Goal: Task Accomplishment & Management: Manage account settings

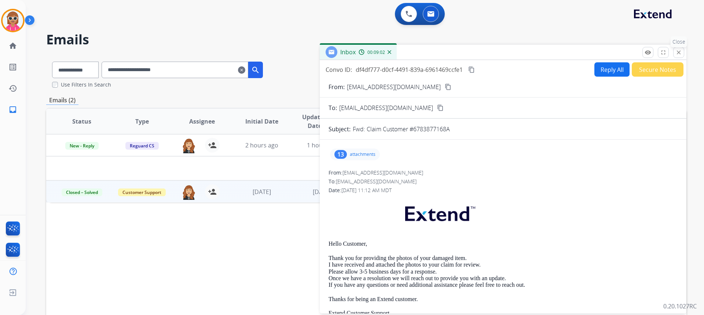
click at [683, 55] on button "close Close" at bounding box center [678, 52] width 11 height 11
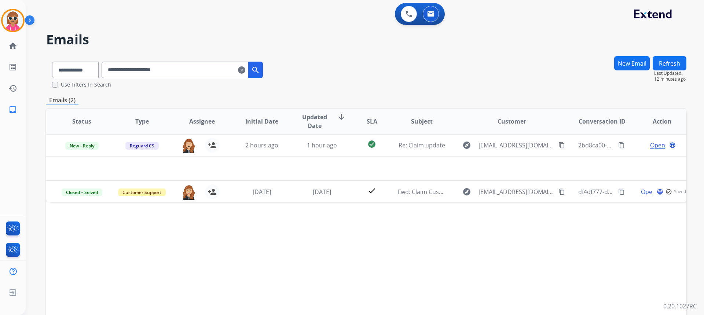
click at [673, 63] on button "Refresh" at bounding box center [670, 63] width 34 height 14
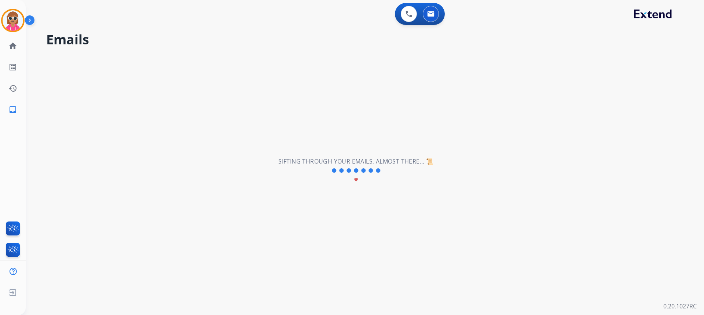
click at [556, 167] on div "**********" at bounding box center [356, 170] width 661 height 289
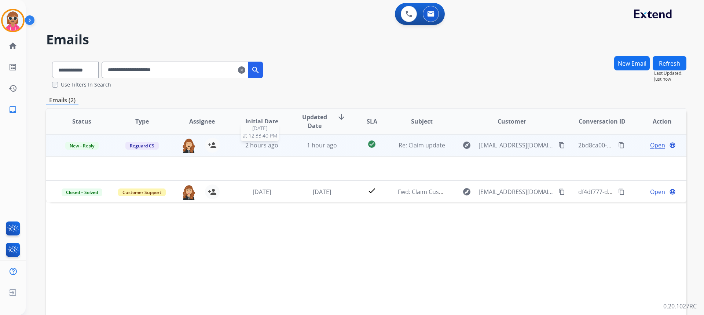
click at [243, 144] on div "2 hours ago" at bounding box center [262, 145] width 48 height 9
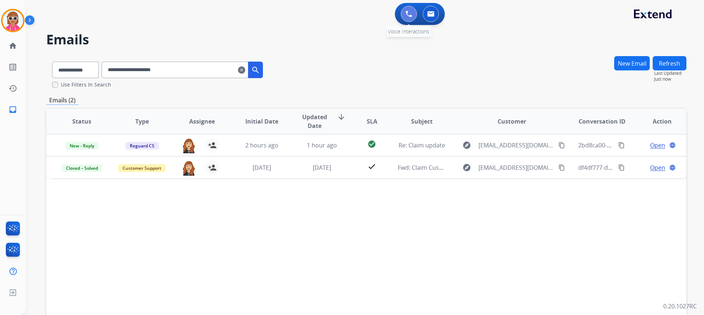
click at [409, 14] on img at bounding box center [409, 14] width 7 height 7
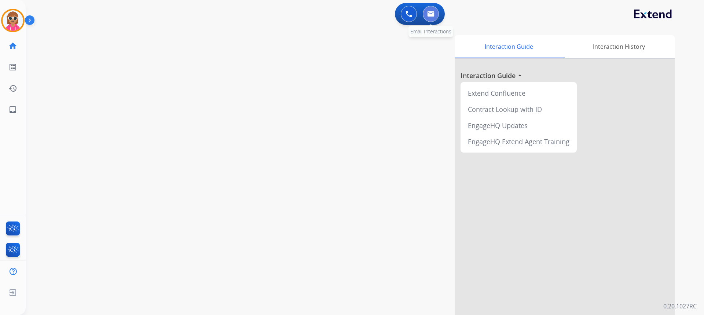
click at [433, 17] on img at bounding box center [430, 14] width 7 height 6
select select "**********"
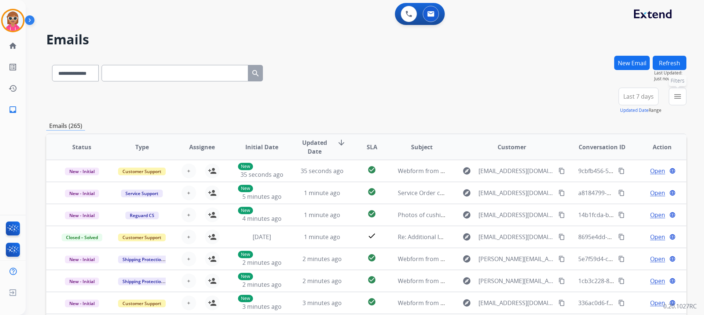
click at [677, 91] on button "menu Filters" at bounding box center [678, 97] width 18 height 18
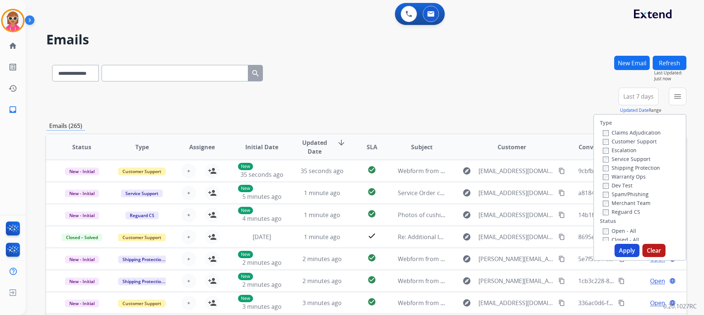
click at [616, 138] on label "Customer Support" at bounding box center [630, 141] width 54 height 7
click at [622, 168] on label "Shipping Protection" at bounding box center [631, 167] width 57 height 7
drag, startPoint x: 620, startPoint y: 168, endPoint x: 621, endPoint y: 176, distance: 8.1
click at [619, 169] on label "Shipping Protection" at bounding box center [631, 167] width 57 height 7
click at [623, 214] on label "Reguard CS" at bounding box center [621, 211] width 37 height 7
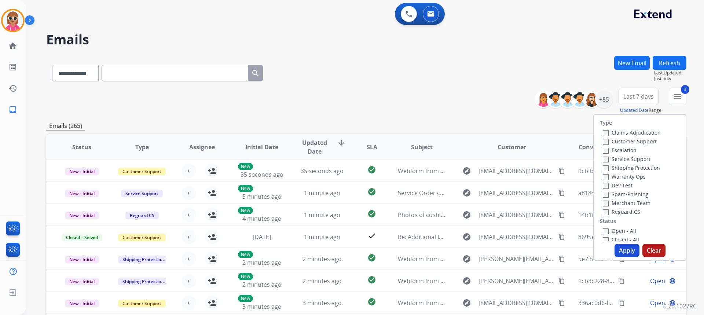
click at [618, 231] on label "Open - All" at bounding box center [619, 230] width 33 height 7
click at [625, 249] on button "Apply" at bounding box center [627, 250] width 25 height 13
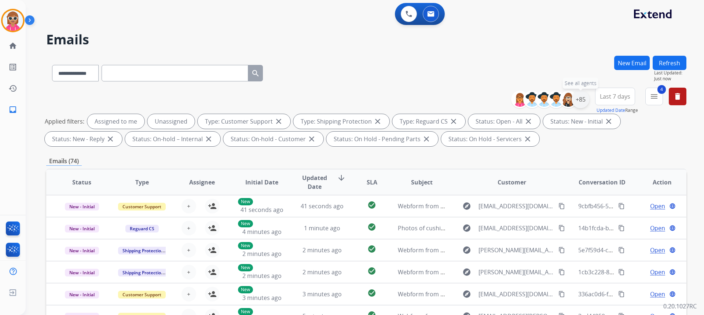
click at [583, 101] on div "+85" at bounding box center [581, 100] width 18 height 18
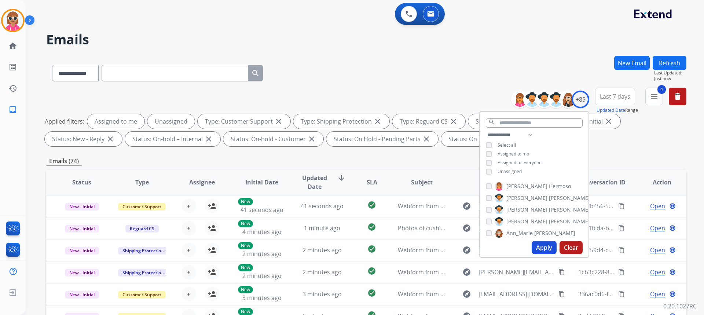
click at [512, 155] on span "Assigned to me" at bounding box center [514, 154] width 32 height 6
click at [511, 171] on span "Unassigned" at bounding box center [510, 171] width 24 height 6
click at [502, 126] on input "text" at bounding box center [534, 122] width 97 height 9
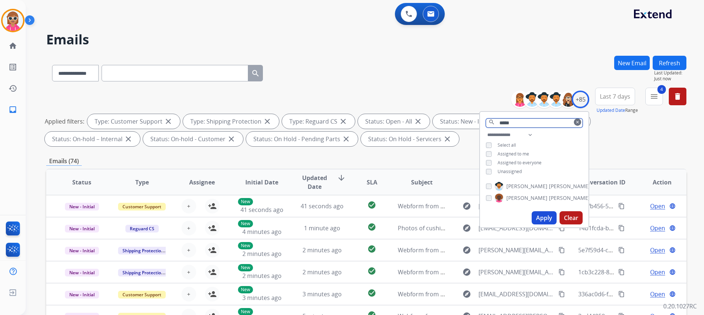
type input "*****"
click at [518, 187] on span "[PERSON_NAME]" at bounding box center [526, 186] width 41 height 7
click at [537, 215] on button "Apply" at bounding box center [544, 217] width 25 height 13
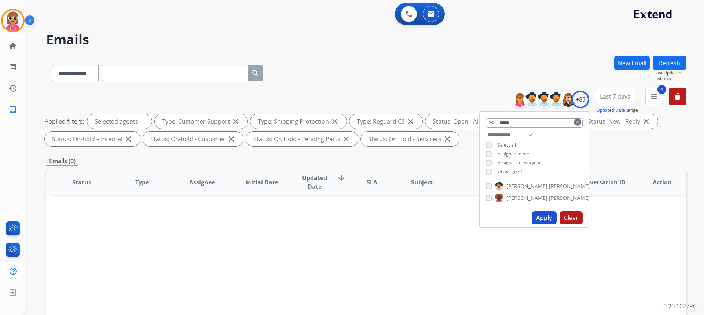
click at [507, 185] on span "[PERSON_NAME]" at bounding box center [526, 186] width 41 height 7
click at [520, 135] on select "**********" at bounding box center [511, 135] width 51 height 9
select select "**********"
click at [486, 131] on select "**********" at bounding box center [511, 135] width 51 height 9
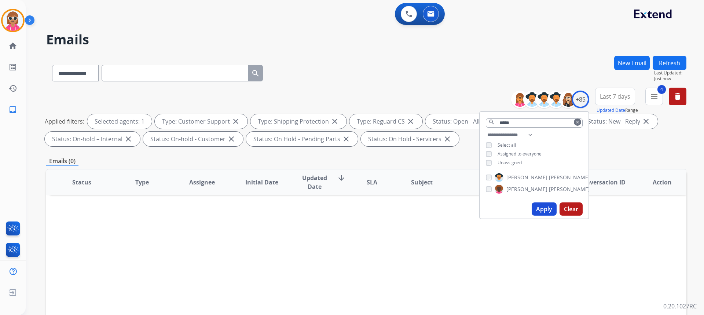
click at [547, 136] on div "**********" at bounding box center [534, 150] width 109 height 38
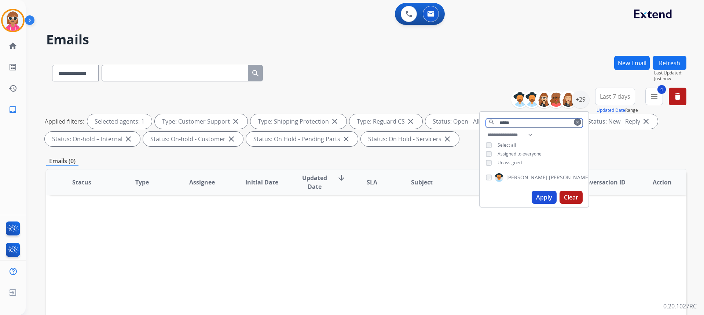
drag, startPoint x: 513, startPoint y: 127, endPoint x: 421, endPoint y: 129, distance: 92.5
click at [421, 129] on div "**********" at bounding box center [366, 119] width 640 height 62
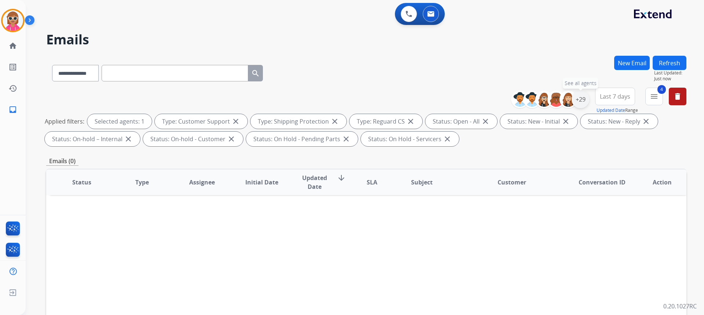
click at [574, 99] on div "+29" at bounding box center [581, 100] width 18 height 18
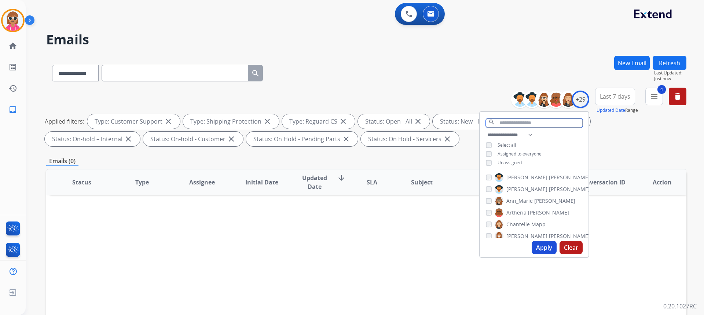
drag, startPoint x: 528, startPoint y: 122, endPoint x: 527, endPoint y: 177, distance: 55.0
click at [528, 122] on input "text" at bounding box center [534, 122] width 97 height 9
click at [532, 213] on span "[PERSON_NAME]" at bounding box center [548, 212] width 41 height 7
click at [524, 212] on span "Artheria" at bounding box center [516, 212] width 20 height 7
click at [521, 211] on span "Artheria" at bounding box center [516, 212] width 20 height 7
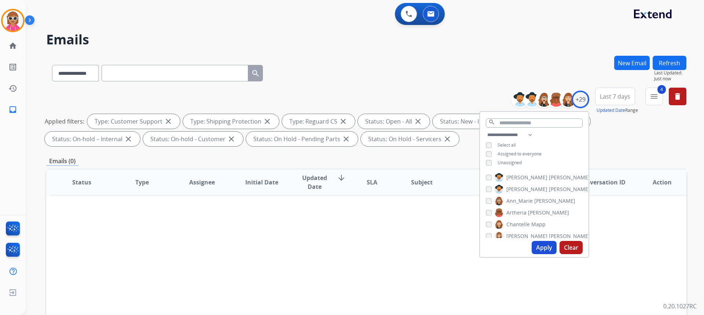
click at [521, 191] on span "[PERSON_NAME]" at bounding box center [526, 189] width 41 height 7
click at [523, 193] on label "[PERSON_NAME]" at bounding box center [542, 189] width 95 height 9
click at [522, 225] on span "[PERSON_NAME]" at bounding box center [526, 228] width 41 height 7
click at [529, 215] on label "Venegas Young" at bounding box center [530, 216] width 70 height 9
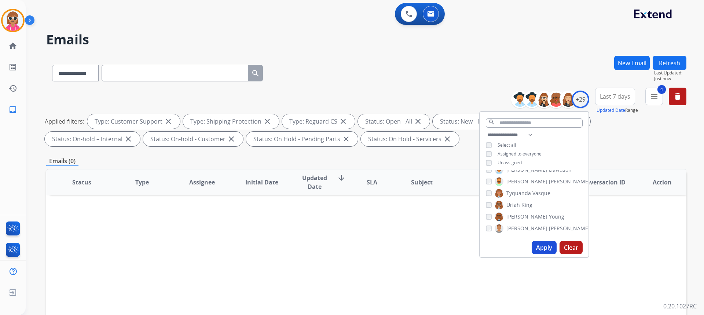
click at [521, 219] on span "[PERSON_NAME]" at bounding box center [526, 216] width 41 height 7
click at [523, 204] on span "[PERSON_NAME]" at bounding box center [526, 206] width 41 height 7
click at [527, 194] on span "[PERSON_NAME]" at bounding box center [526, 194] width 41 height 7
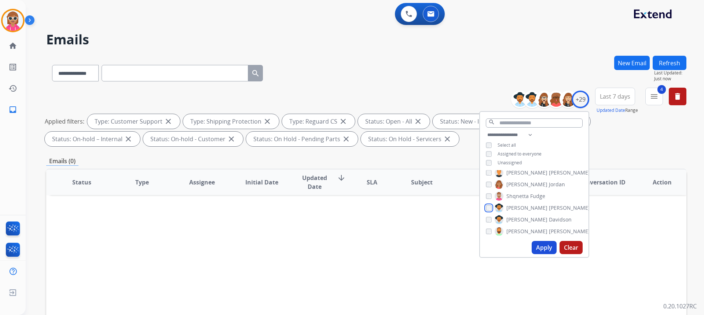
scroll to position [204, 0]
click at [524, 205] on span "[PERSON_NAME]" at bounding box center [526, 207] width 41 height 7
click at [524, 217] on span "Shqnetta" at bounding box center [517, 219] width 22 height 7
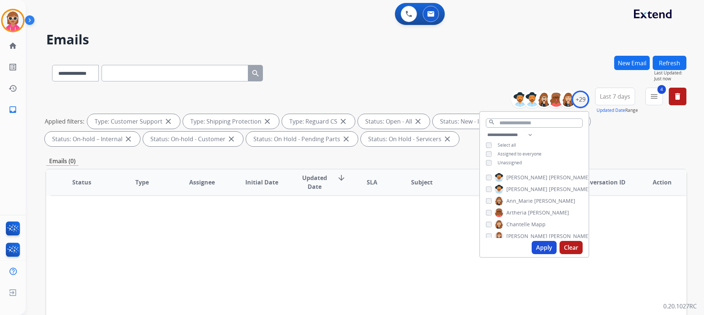
click at [519, 175] on span "[PERSON_NAME]" at bounding box center [526, 177] width 41 height 7
drag, startPoint x: 523, startPoint y: 189, endPoint x: 523, endPoint y: 195, distance: 5.9
click at [523, 189] on span "[PERSON_NAME]" at bounding box center [526, 189] width 41 height 7
click at [524, 202] on span "Ann_Marie" at bounding box center [519, 200] width 26 height 7
click at [528, 212] on span "[PERSON_NAME]" at bounding box center [548, 212] width 41 height 7
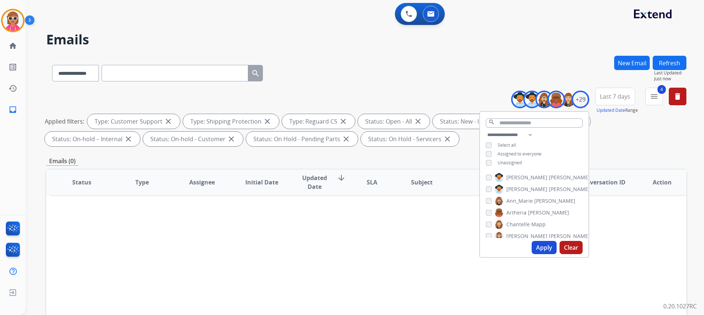
click at [531, 226] on span "Mapp" at bounding box center [538, 224] width 14 height 7
click at [530, 195] on label "[PERSON_NAME]" at bounding box center [542, 199] width 95 height 9
drag, startPoint x: 530, startPoint y: 211, endPoint x: 528, endPoint y: 222, distance: 10.8
click at [530, 212] on span "Deambrana" at bounding box center [520, 211] width 29 height 7
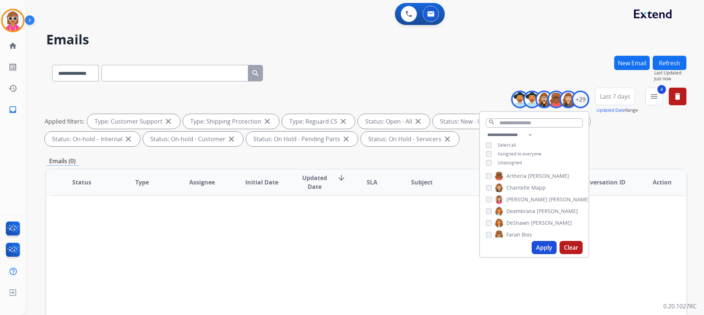
drag, startPoint x: 528, startPoint y: 223, endPoint x: 525, endPoint y: 235, distance: 12.4
click at [528, 223] on span "DeShawn" at bounding box center [517, 222] width 23 height 7
click at [525, 235] on span "Bois" at bounding box center [527, 234] width 10 height 7
click at [527, 209] on span "Harmony" at bounding box center [517, 209] width 22 height 7
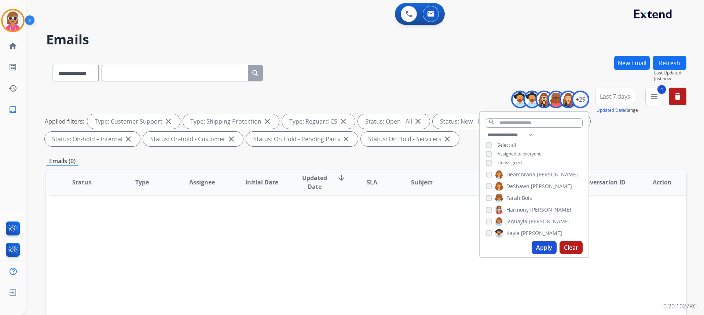
click at [528, 224] on label "[PERSON_NAME]" at bounding box center [532, 221] width 75 height 9
drag, startPoint x: 524, startPoint y: 231, endPoint x: 527, endPoint y: 223, distance: 8.0
click at [524, 231] on span "[PERSON_NAME]" at bounding box center [541, 233] width 41 height 7
click at [526, 204] on div "[PERSON_NAME] [PERSON_NAME] [PERSON_NAME] [PERSON_NAME] [PERSON_NAME] [PERSON_N…" at bounding box center [534, 204] width 109 height 68
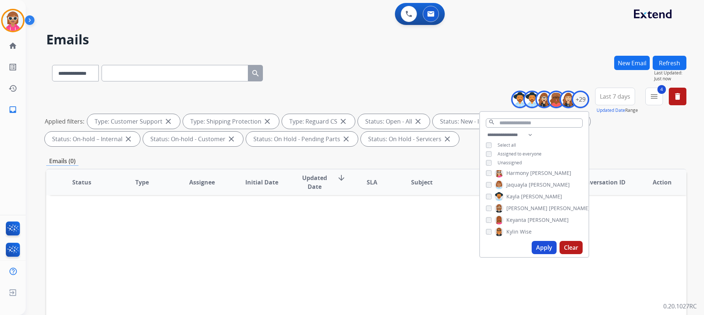
click at [526, 212] on div "[PERSON_NAME] [PERSON_NAME] [PERSON_NAME] [PERSON_NAME] [PERSON_NAME] [PERSON_N…" at bounding box center [534, 204] width 109 height 68
click at [522, 219] on span "Keyanta" at bounding box center [516, 219] width 20 height 7
click at [549, 207] on span "[PERSON_NAME]" at bounding box center [569, 208] width 41 height 7
click at [516, 232] on span "Kylin" at bounding box center [512, 231] width 12 height 7
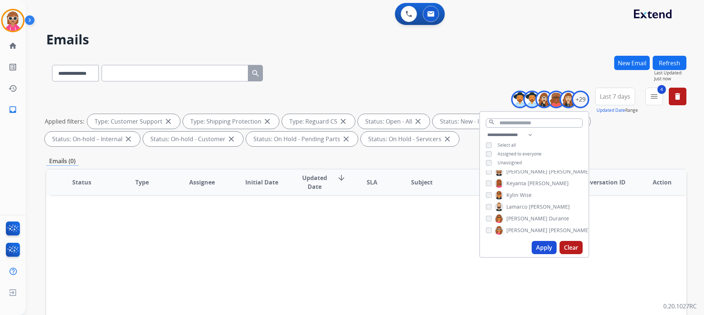
drag, startPoint x: 518, startPoint y: 193, endPoint x: 519, endPoint y: 199, distance: 6.3
click at [520, 193] on span "Wise" at bounding box center [526, 194] width 12 height 7
click at [518, 209] on span "Lamarco" at bounding box center [516, 206] width 21 height 7
drag, startPoint x: 520, startPoint y: 228, endPoint x: 523, endPoint y: 217, distance: 11.1
click at [523, 227] on span "[PERSON_NAME]" at bounding box center [526, 230] width 41 height 7
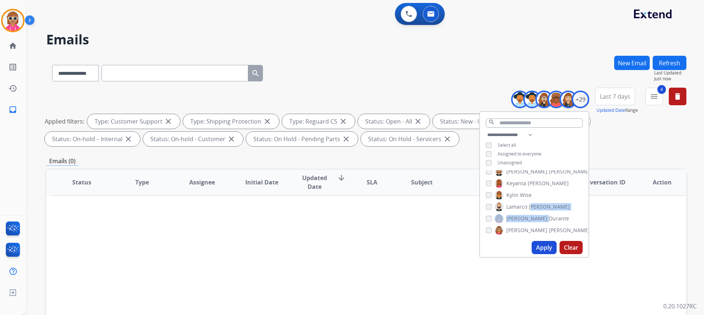
click at [529, 205] on div "[PERSON_NAME] [PERSON_NAME] [PERSON_NAME] [PERSON_NAME] [PERSON_NAME] [PERSON_N…" at bounding box center [534, 204] width 109 height 68
click at [549, 218] on span "Durante" at bounding box center [559, 218] width 20 height 7
click at [524, 228] on label "[PERSON_NAME]" at bounding box center [542, 230] width 95 height 9
click at [519, 204] on span "Raujon" at bounding box center [514, 205] width 17 height 7
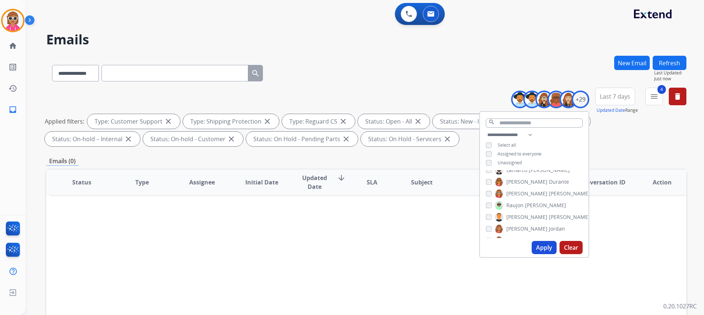
click at [522, 193] on span "[PERSON_NAME]" at bounding box center [526, 193] width 41 height 7
click at [520, 220] on span "[PERSON_NAME]" at bounding box center [526, 216] width 41 height 7
click at [520, 190] on span "[PERSON_NAME]" at bounding box center [526, 190] width 41 height 7
click at [517, 202] on span "[PERSON_NAME]" at bounding box center [526, 202] width 41 height 7
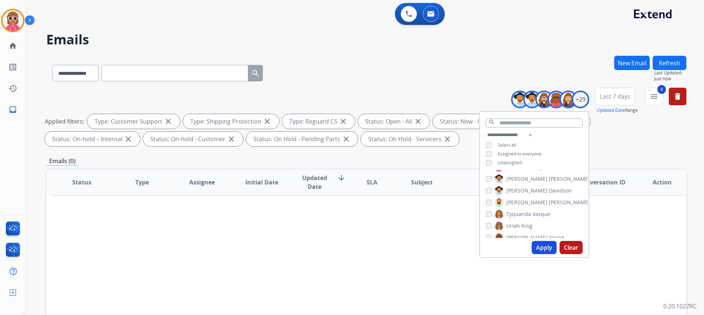
click at [518, 216] on span "Tyquanda" at bounding box center [518, 214] width 25 height 7
click at [523, 227] on span "King" at bounding box center [526, 225] width 11 height 7
drag, startPoint x: 542, startPoint y: 245, endPoint x: 546, endPoint y: 242, distance: 4.3
click at [543, 244] on button "Apply" at bounding box center [544, 247] width 25 height 13
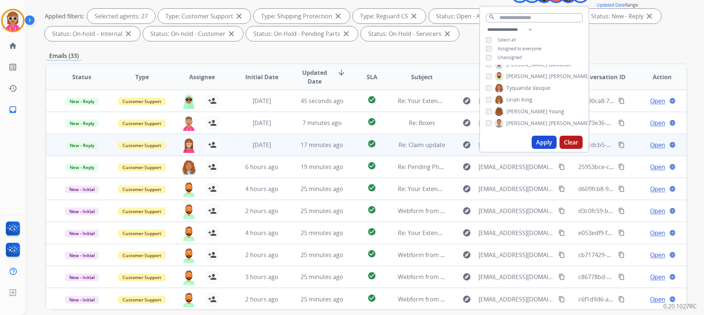
scroll to position [138, 0]
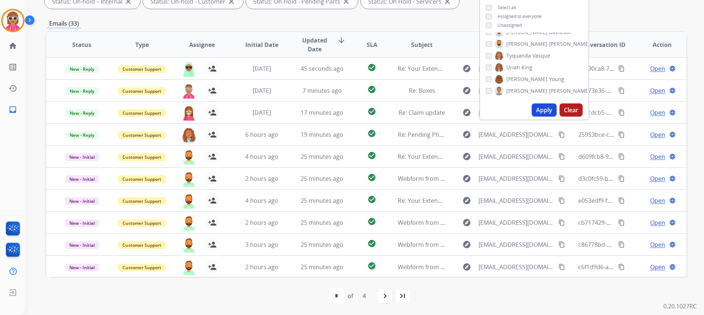
click at [208, 47] on span "Assignee" at bounding box center [202, 44] width 26 height 9
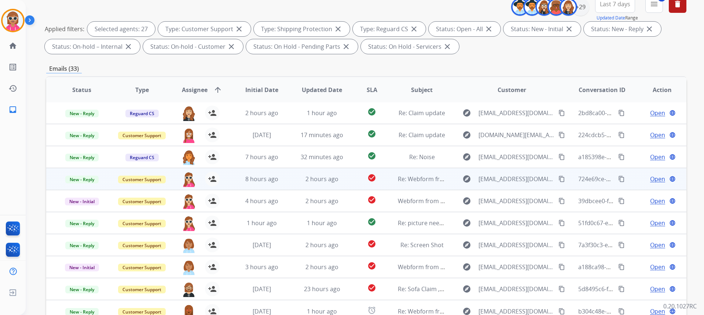
scroll to position [110, 0]
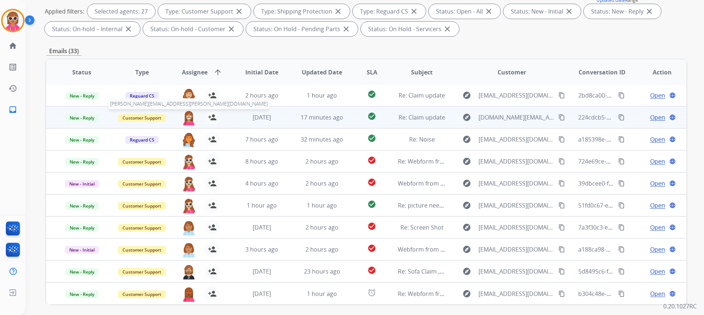
click at [187, 120] on img at bounding box center [189, 117] width 15 height 15
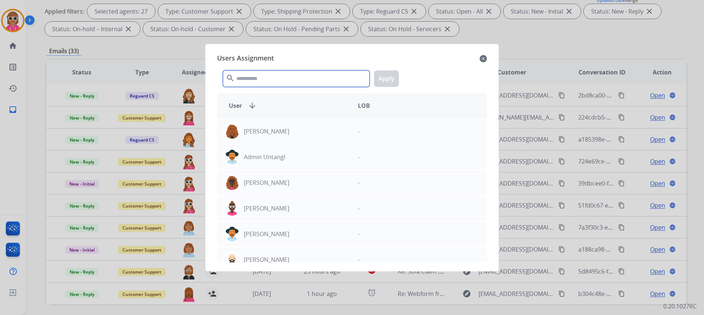
drag, startPoint x: 254, startPoint y: 77, endPoint x: 256, endPoint y: 72, distance: 5.6
click at [255, 76] on input "text" at bounding box center [296, 78] width 147 height 17
click at [508, 28] on div at bounding box center [352, 157] width 704 height 315
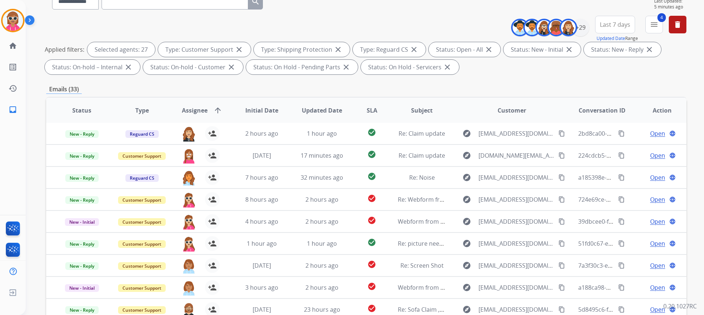
scroll to position [37, 0]
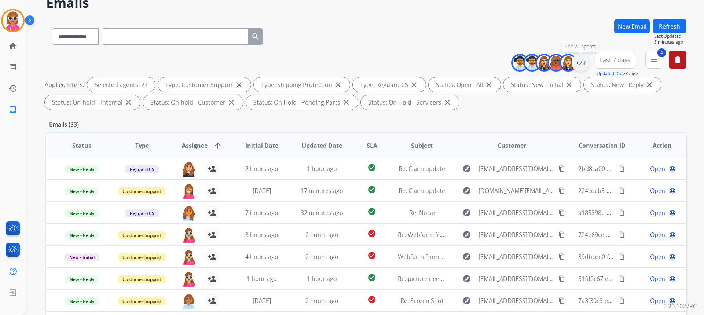
click at [580, 61] on div "+29" at bounding box center [581, 63] width 18 height 18
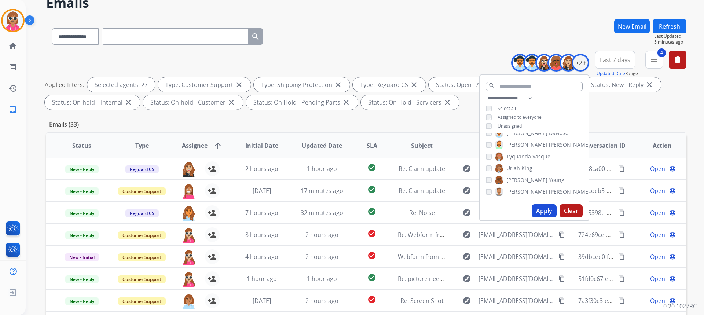
click at [523, 154] on span "Tyquanda" at bounding box center [518, 156] width 25 height 7
click at [520, 176] on span "[PERSON_NAME]" at bounding box center [526, 179] width 41 height 7
click at [517, 180] on span "[PERSON_NAME]" at bounding box center [526, 179] width 41 height 7
click at [524, 158] on span "Tyquanda" at bounding box center [518, 156] width 25 height 7
click at [540, 205] on button "Apply" at bounding box center [544, 210] width 25 height 13
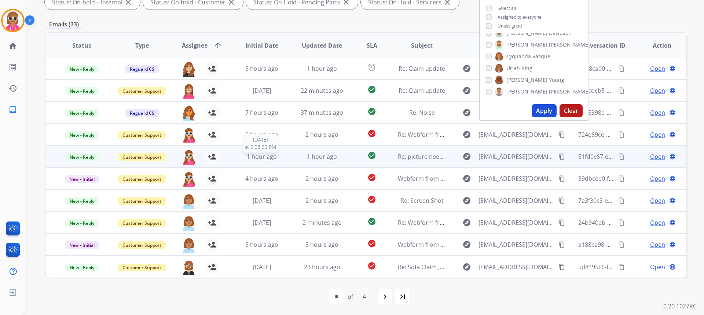
scroll to position [138, 0]
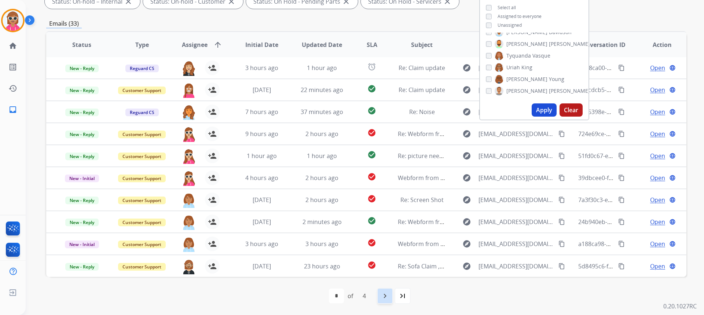
click at [383, 291] on div "navigate_next" at bounding box center [385, 296] width 16 height 16
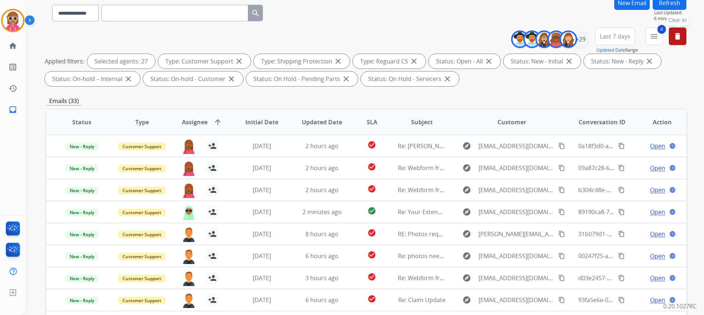
scroll to position [28, 0]
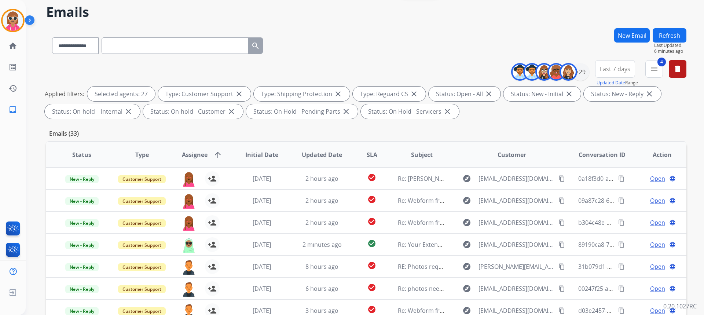
click at [670, 33] on button "Refresh" at bounding box center [670, 35] width 34 height 14
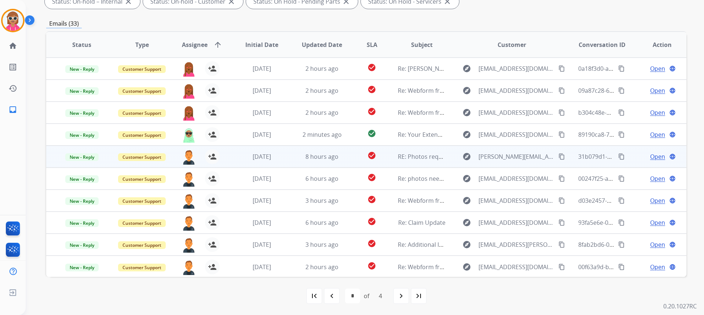
scroll to position [1, 0]
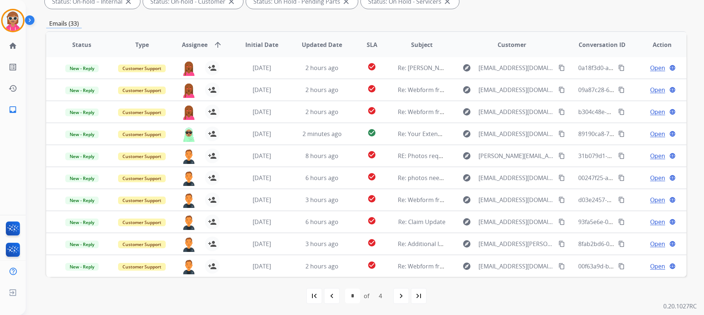
click at [203, 47] on span "Assignee" at bounding box center [195, 44] width 26 height 9
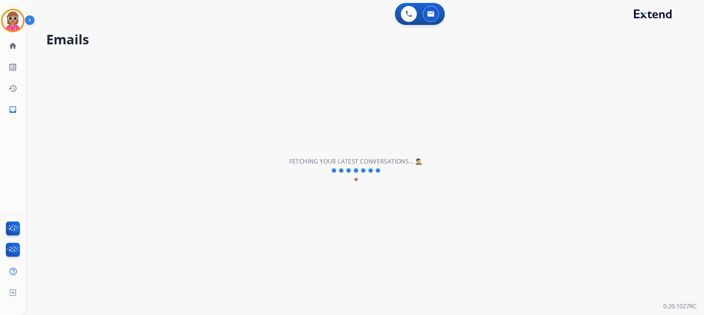
scroll to position [0, 0]
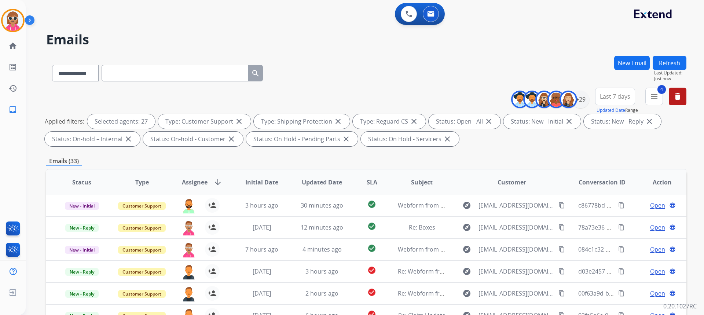
click at [190, 15] on div "0 Voice Interactions 0 Email Interactions" at bounding box center [360, 14] width 652 height 23
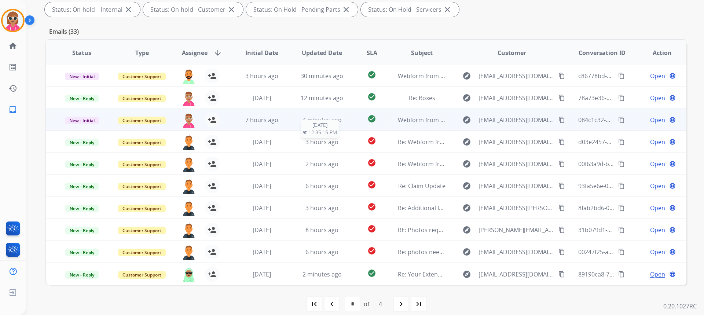
scroll to position [138, 0]
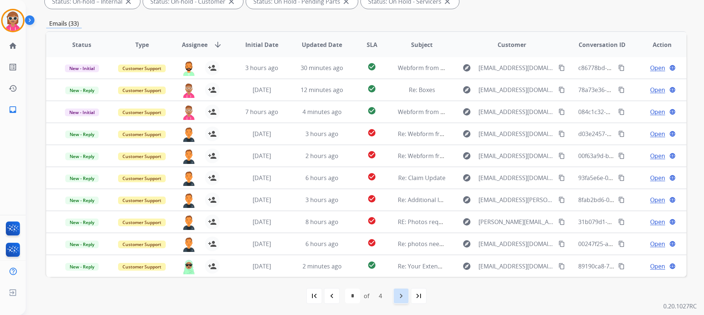
click at [396, 294] on div "navigate_next" at bounding box center [401, 296] width 16 height 16
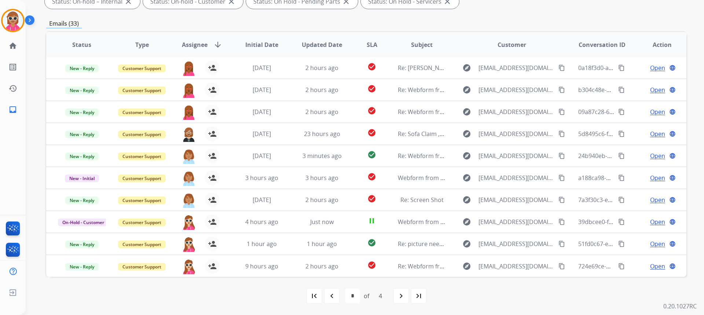
click at [403, 297] on mat-icon "navigate_next" at bounding box center [401, 296] width 9 height 9
select select "*"
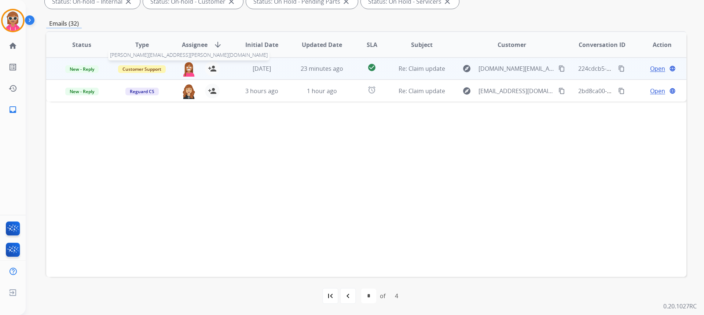
click at [188, 66] on img at bounding box center [189, 68] width 15 height 15
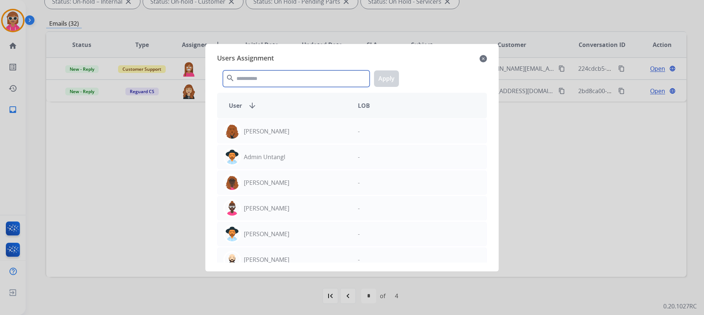
drag, startPoint x: 253, startPoint y: 78, endPoint x: 263, endPoint y: 75, distance: 10.2
click at [255, 77] on input "text" at bounding box center [296, 78] width 147 height 17
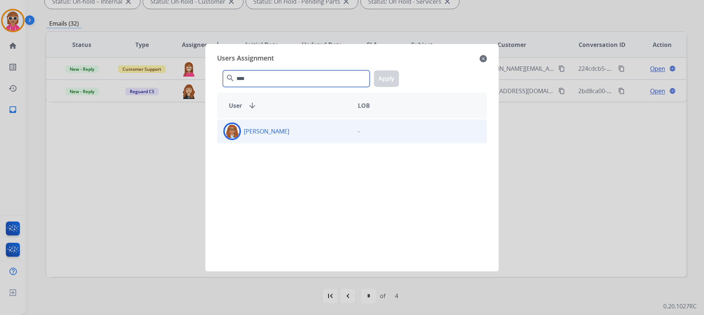
type input "****"
click at [303, 135] on div "[PERSON_NAME]" at bounding box center [284, 131] width 135 height 18
click at [389, 81] on button "Apply" at bounding box center [386, 78] width 25 height 17
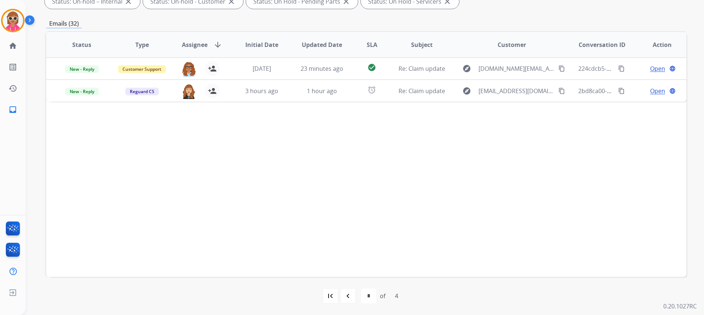
click at [349, 299] on mat-icon "navigate_before" at bounding box center [348, 296] width 9 height 9
select select "*"
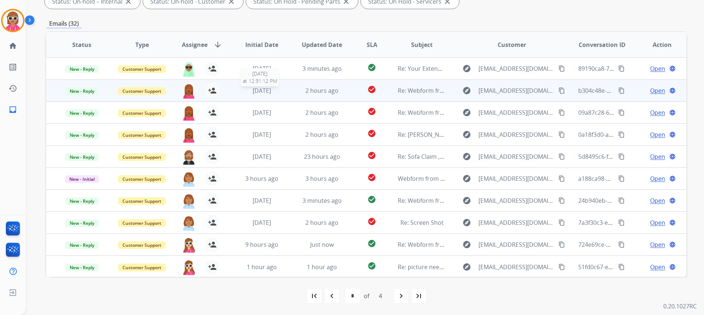
scroll to position [1, 0]
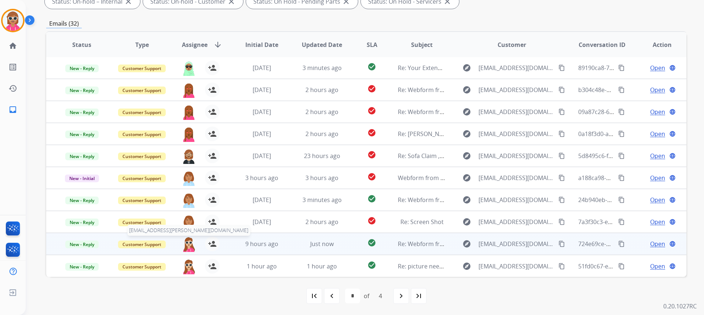
click at [187, 245] on img at bounding box center [189, 244] width 15 height 15
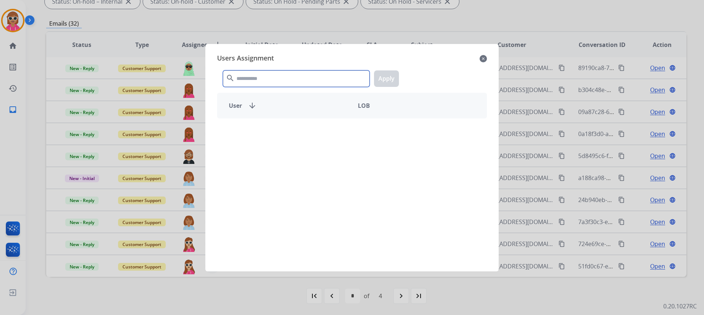
click at [275, 70] on input "text" at bounding box center [296, 78] width 147 height 17
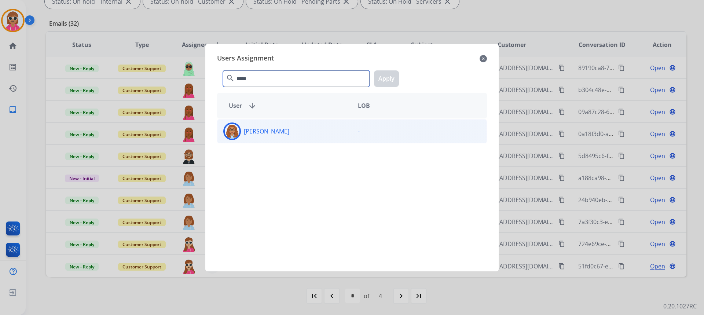
type input "*****"
click at [301, 132] on div "[PERSON_NAME]" at bounding box center [284, 131] width 135 height 18
click at [380, 74] on button "Apply" at bounding box center [386, 78] width 25 height 17
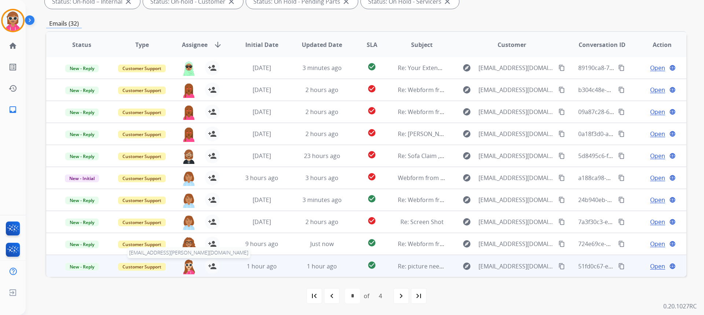
click at [187, 266] on img at bounding box center [189, 266] width 15 height 15
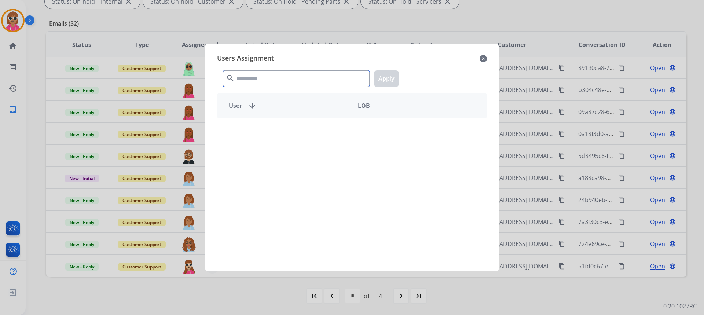
click at [277, 80] on input "text" at bounding box center [296, 78] width 147 height 17
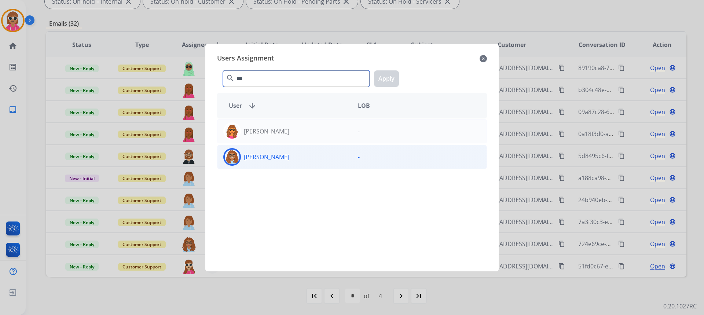
type input "***"
click at [286, 158] on div "[PERSON_NAME]" at bounding box center [284, 157] width 135 height 18
click at [387, 80] on button "Apply" at bounding box center [386, 78] width 25 height 17
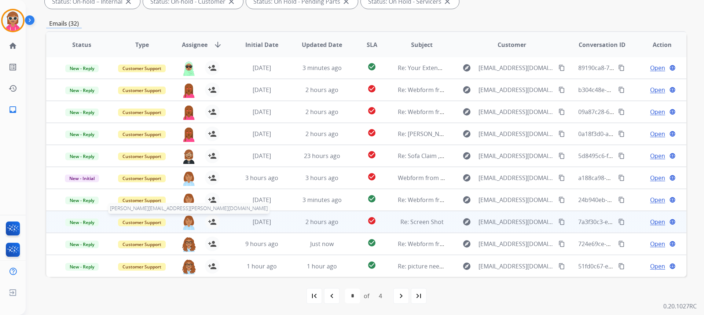
click at [188, 218] on img at bounding box center [189, 222] width 15 height 15
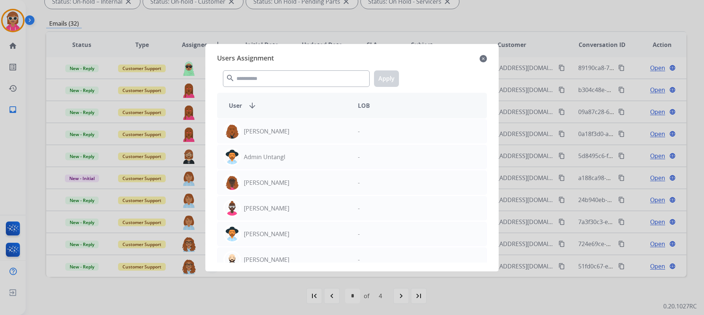
click at [486, 60] on mat-icon "close" at bounding box center [483, 58] width 7 height 9
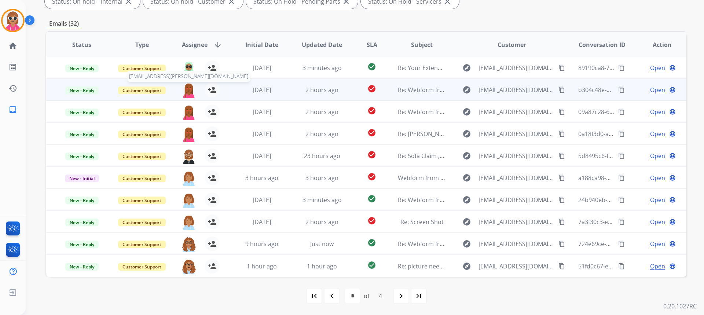
click at [187, 88] on img at bounding box center [189, 90] width 15 height 15
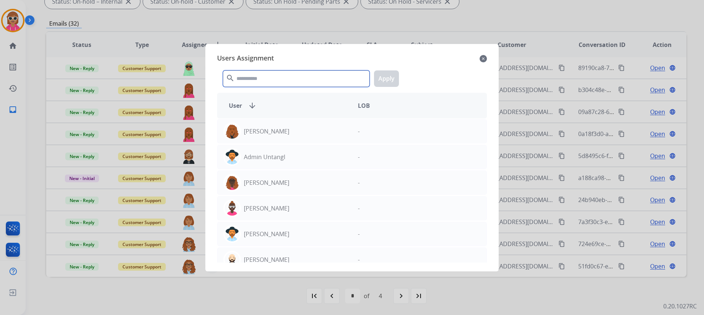
click at [248, 84] on input "text" at bounding box center [296, 78] width 147 height 17
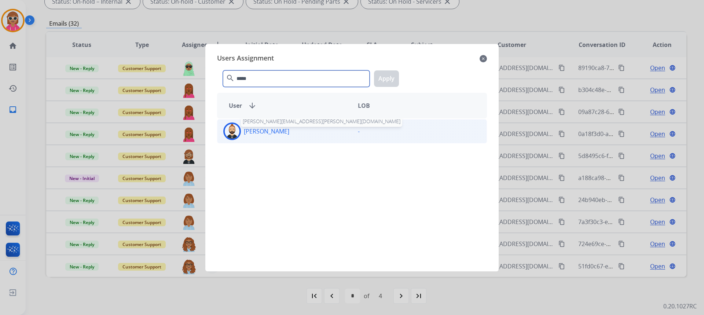
type input "*****"
click at [272, 130] on p "[PERSON_NAME]" at bounding box center [266, 131] width 45 height 9
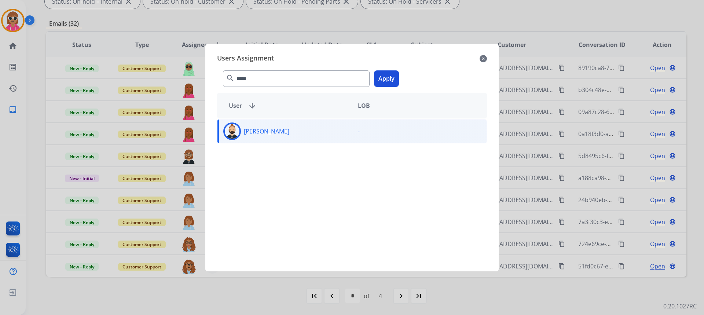
drag, startPoint x: 391, startPoint y: 81, endPoint x: 377, endPoint y: 92, distance: 17.6
click at [391, 81] on button "Apply" at bounding box center [386, 78] width 25 height 17
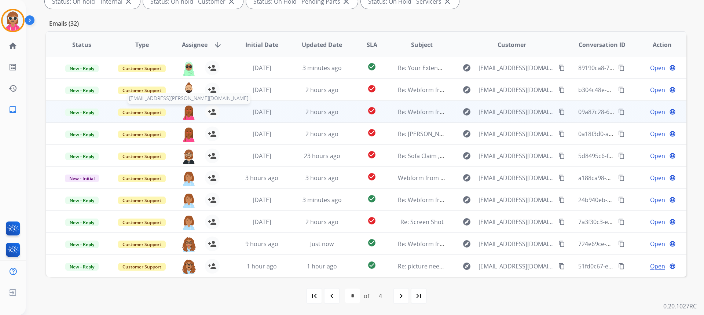
click at [190, 115] on img at bounding box center [189, 112] width 15 height 15
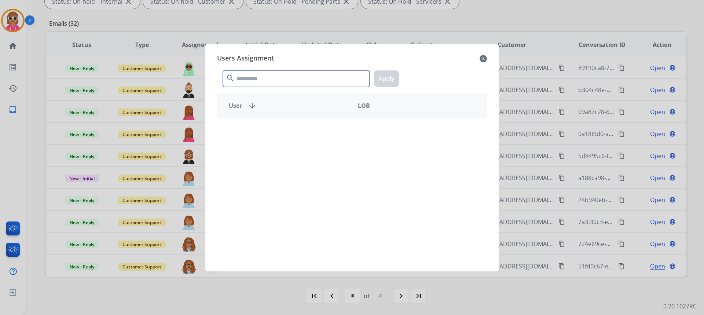
click at [271, 77] on input "text" at bounding box center [296, 78] width 147 height 17
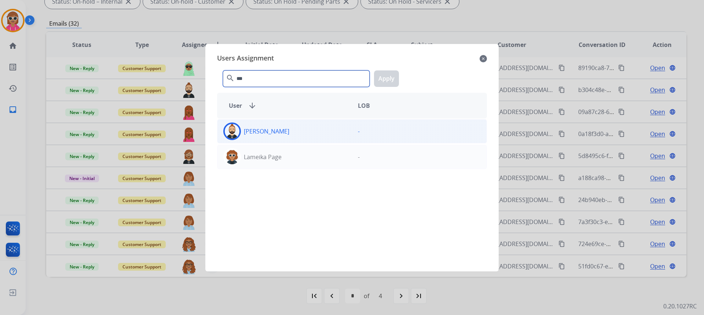
type input "***"
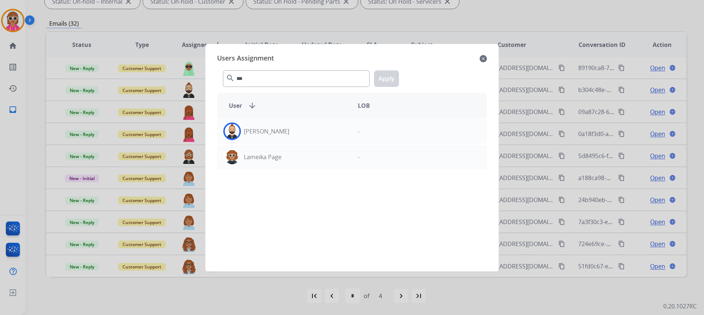
drag, startPoint x: 260, startPoint y: 121, endPoint x: 269, endPoint y: 117, distance: 9.9
click at [259, 121] on div "[PERSON_NAME] -" at bounding box center [352, 131] width 270 height 24
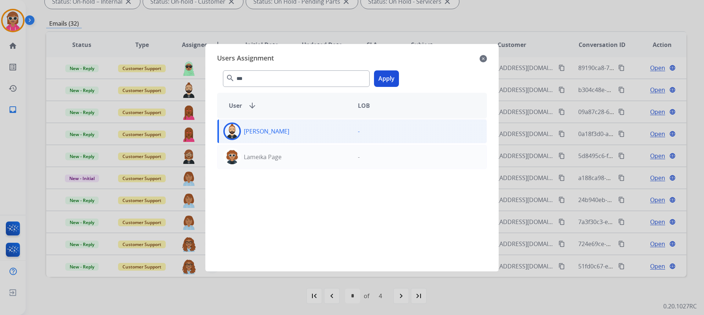
drag, startPoint x: 388, startPoint y: 77, endPoint x: 321, endPoint y: 98, distance: 69.6
click at [387, 77] on button "Apply" at bounding box center [386, 78] width 25 height 17
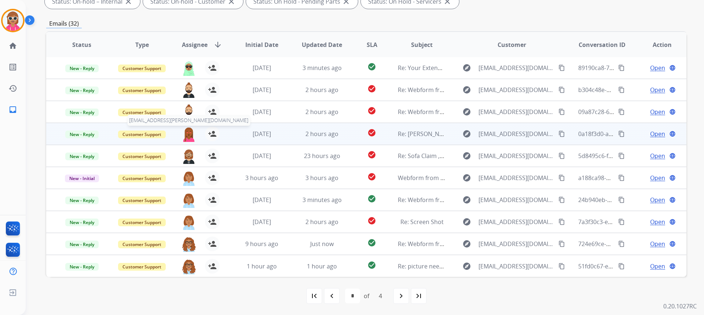
click at [186, 133] on img at bounding box center [189, 134] width 15 height 15
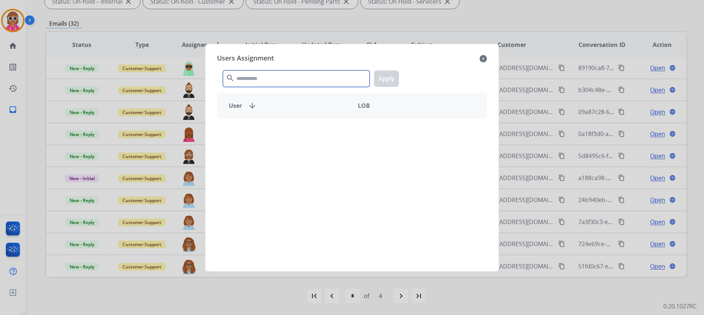
click at [252, 73] on input "text" at bounding box center [296, 78] width 147 height 17
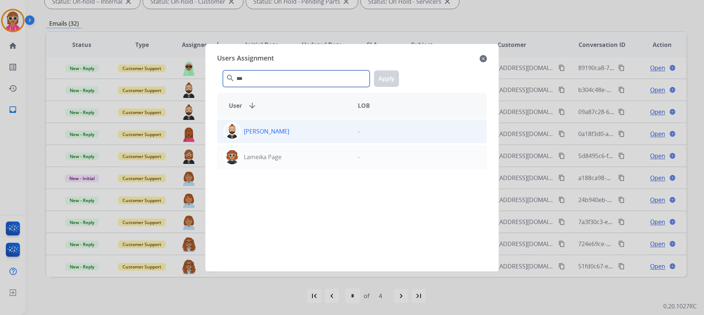
type input "***"
drag, startPoint x: 257, startPoint y: 125, endPoint x: 264, endPoint y: 127, distance: 7.7
click at [257, 125] on div "[PERSON_NAME]" at bounding box center [284, 131] width 135 height 18
click at [386, 85] on button "Apply" at bounding box center [386, 78] width 25 height 17
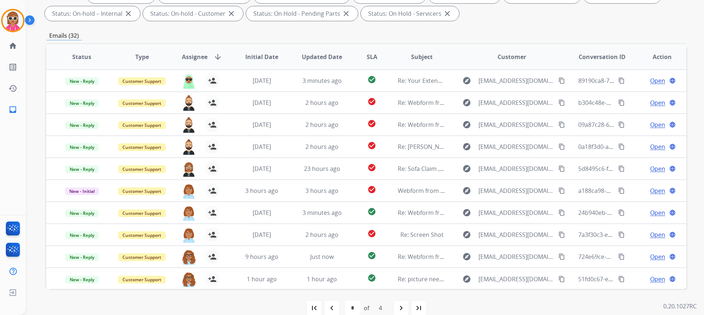
scroll to position [28, 0]
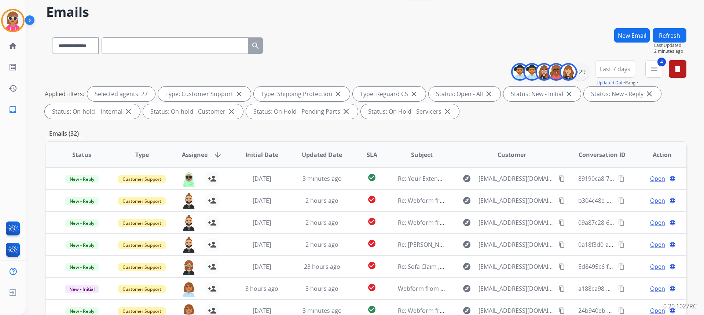
drag, startPoint x: 680, startPoint y: 36, endPoint x: 670, endPoint y: 49, distance: 17.0
click at [679, 36] on button "Refresh" at bounding box center [670, 35] width 34 height 14
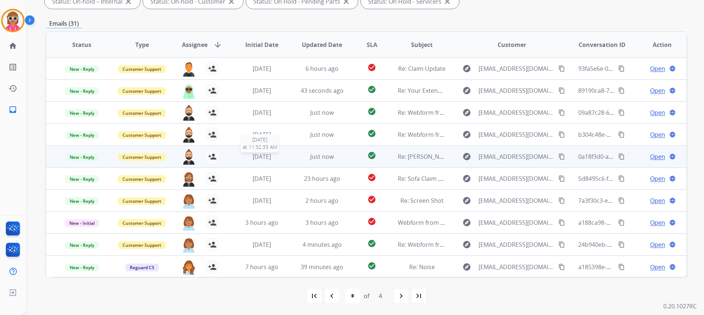
scroll to position [1, 0]
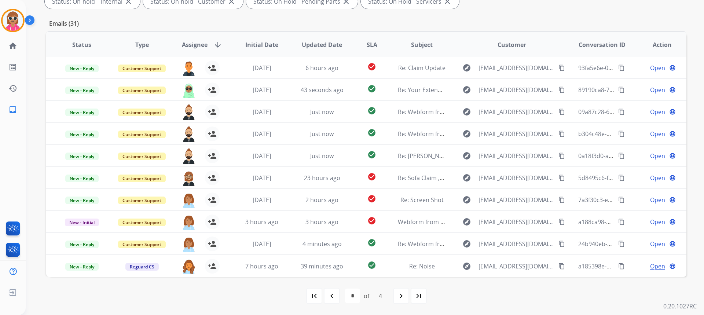
drag, startPoint x: 335, startPoint y: 292, endPoint x: 336, endPoint y: 296, distance: 4.2
click at [334, 296] on mat-icon "navigate_before" at bounding box center [331, 296] width 9 height 9
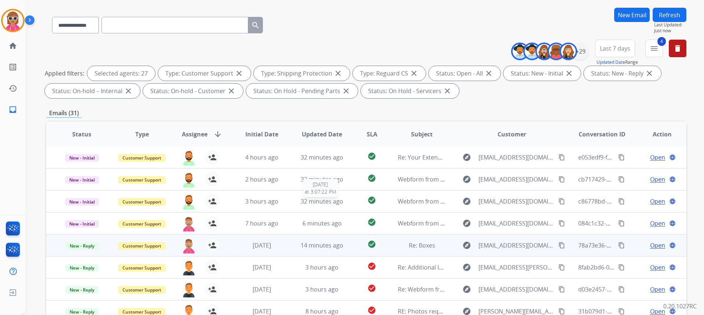
scroll to position [138, 0]
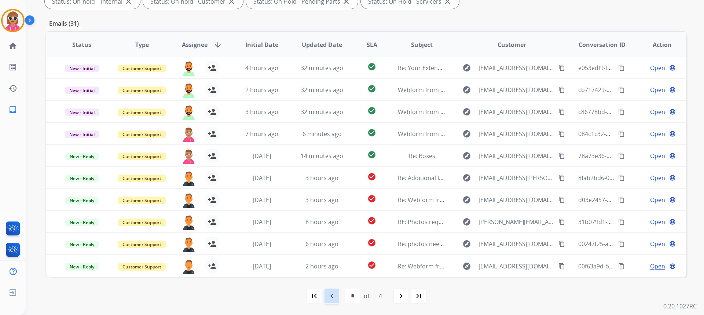
click at [338, 298] on div "navigate_before" at bounding box center [332, 296] width 16 height 16
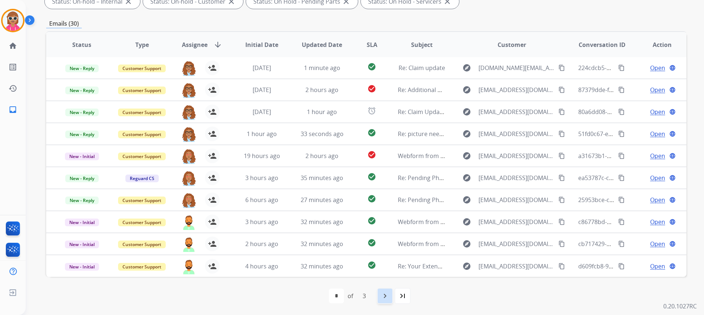
click at [390, 292] on div "navigate_next" at bounding box center [385, 296] width 16 height 16
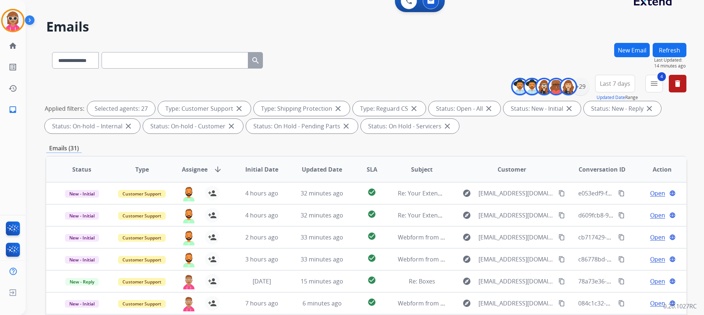
scroll to position [0, 0]
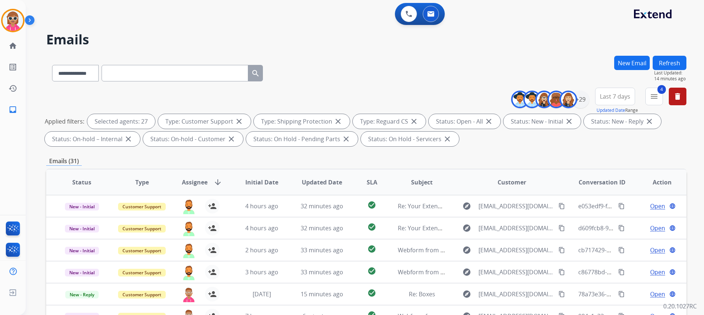
drag, startPoint x: 664, startPoint y: 58, endPoint x: 663, endPoint y: 64, distance: 6.3
click at [664, 61] on button "Refresh" at bounding box center [670, 63] width 34 height 14
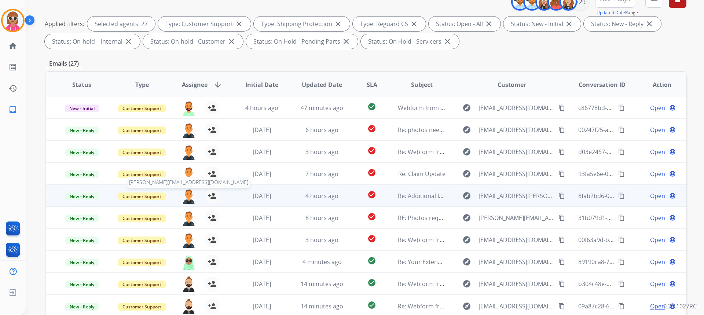
scroll to position [138, 0]
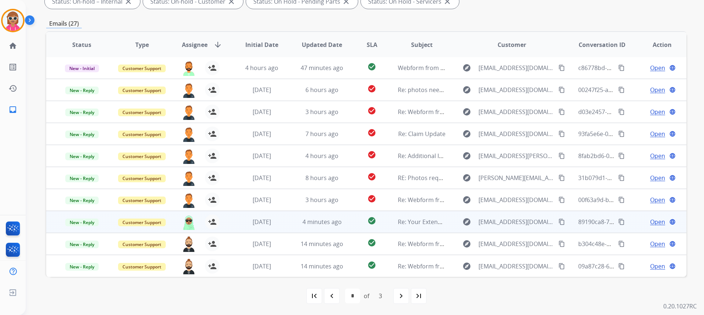
click at [618, 221] on mat-icon "content_copy" at bounding box center [621, 222] width 7 height 7
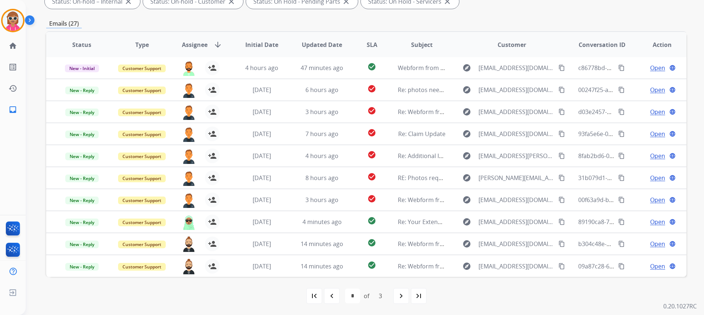
drag, startPoint x: 220, startPoint y: 295, endPoint x: 224, endPoint y: 296, distance: 3.9
click at [221, 295] on div "first_page navigate_before * * * of 3 navigate_next last_page" at bounding box center [366, 296] width 640 height 15
click at [401, 296] on mat-icon "navigate_next" at bounding box center [401, 296] width 9 height 9
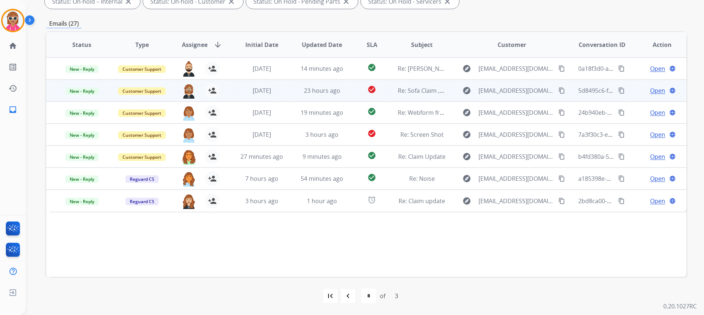
click at [618, 89] on mat-icon "content_copy" at bounding box center [621, 90] width 7 height 7
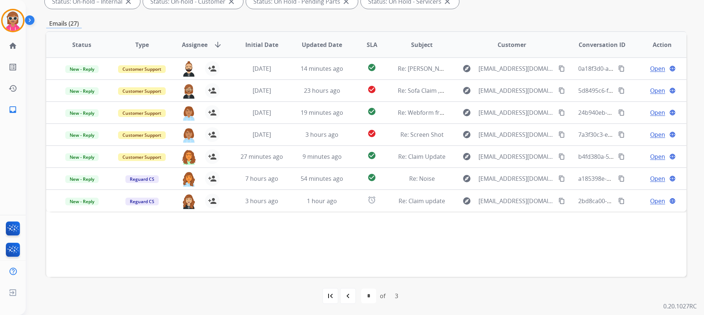
drag, startPoint x: 212, startPoint y: 255, endPoint x: 211, endPoint y: 249, distance: 6.0
click at [212, 250] on div "Status Type Assignee arrow_downward Initial Date Updated Date SLA Subject Custo…" at bounding box center [366, 154] width 640 height 246
click at [147, 257] on div "Status Type Assignee arrow_downward Initial Date Updated Date SLA Subject Custo…" at bounding box center [366, 154] width 640 height 246
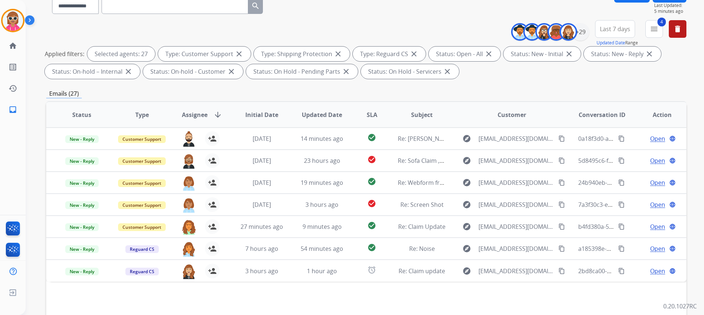
scroll to position [64, 0]
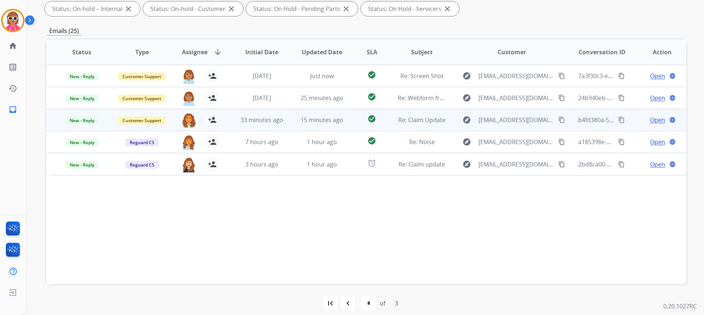
scroll to position [138, 0]
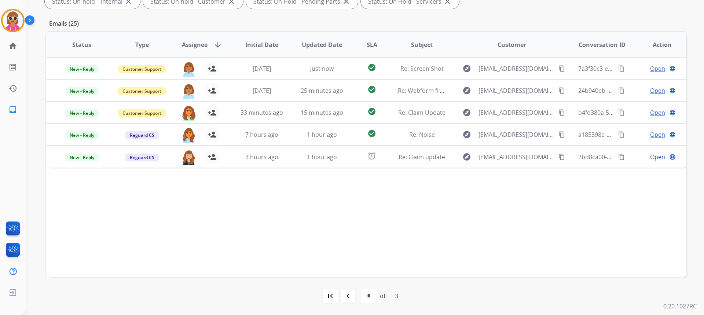
drag, startPoint x: 220, startPoint y: 201, endPoint x: 206, endPoint y: 201, distance: 13.2
click at [218, 202] on div "Status Type Assignee arrow_downward Initial Date Updated Date SLA Subject Custo…" at bounding box center [366, 154] width 640 height 246
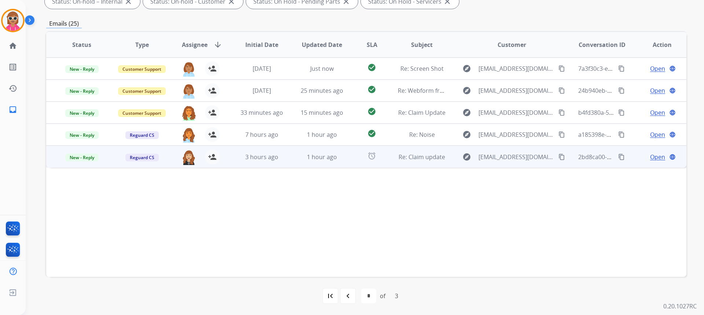
drag, startPoint x: 616, startPoint y: 154, endPoint x: 592, endPoint y: 175, distance: 31.7
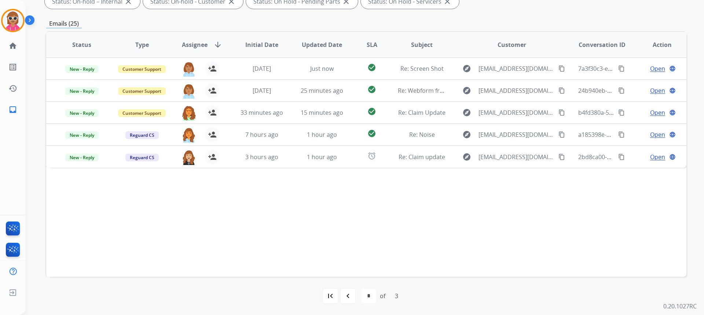
click at [618, 154] on mat-icon "content_copy" at bounding box center [621, 157] width 7 height 7
click at [154, 226] on div "Status Type Assignee arrow_downward Initial Date Updated Date SLA Subject Custo…" at bounding box center [366, 154] width 640 height 246
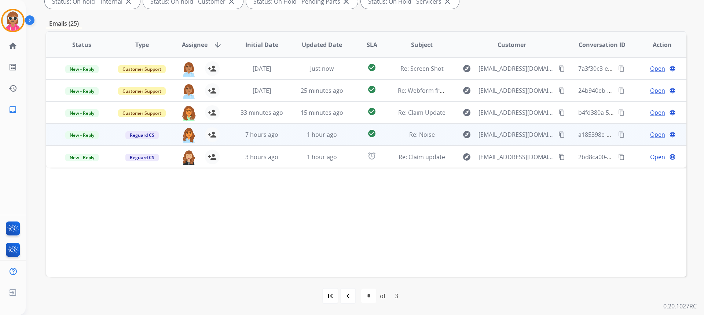
click at [618, 136] on mat-icon "content_copy" at bounding box center [621, 134] width 7 height 7
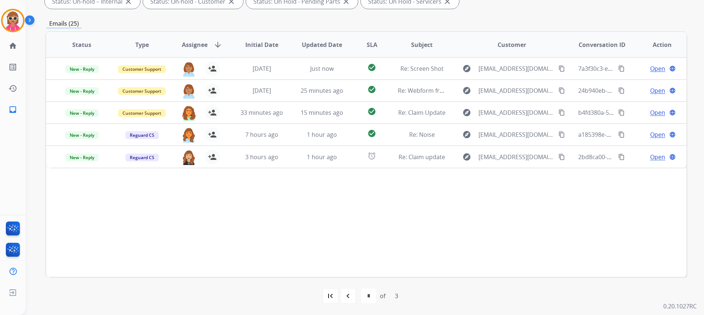
drag, startPoint x: 225, startPoint y: 209, endPoint x: 224, endPoint y: 213, distance: 3.7
click at [226, 210] on div "Status Type Assignee arrow_downward Initial Date Updated Date SLA Subject Custo…" at bounding box center [366, 154] width 640 height 246
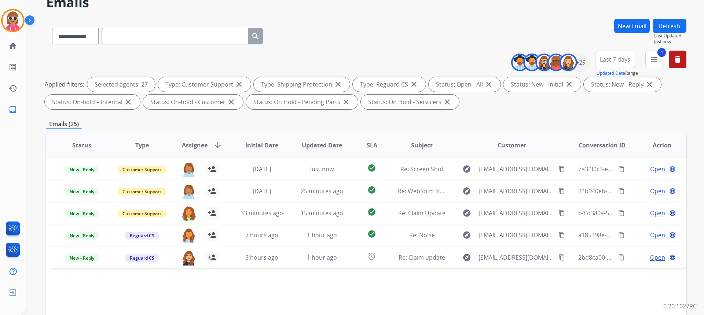
scroll to position [28, 0]
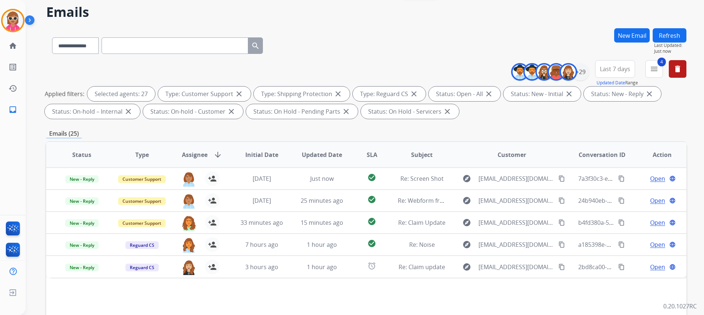
click at [681, 37] on button "Refresh" at bounding box center [670, 35] width 34 height 14
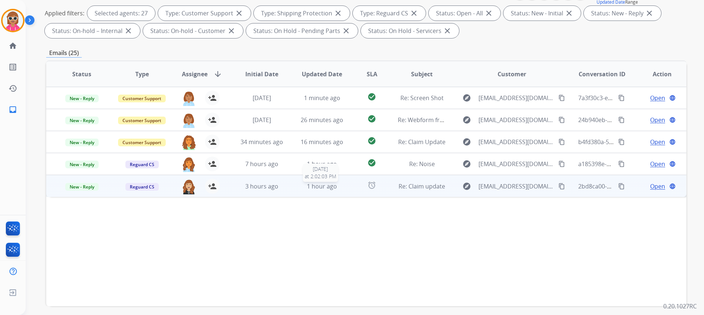
scroll to position [138, 0]
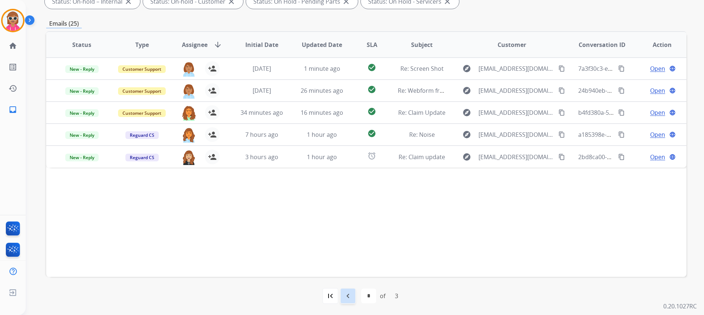
click at [346, 298] on mat-icon "navigate_before" at bounding box center [348, 296] width 9 height 9
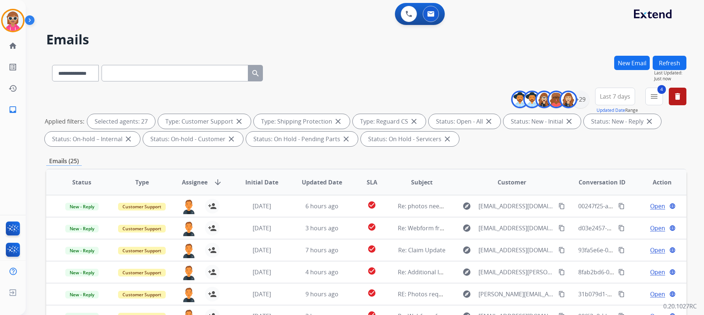
drag, startPoint x: 251, startPoint y: 22, endPoint x: 242, endPoint y: 18, distance: 9.7
click at [251, 21] on div "0 Voice Interactions 0 Email Interactions" at bounding box center [360, 14] width 652 height 23
click at [675, 69] on button "Refresh" at bounding box center [670, 63] width 34 height 14
click at [226, 39] on h2 "Emails" at bounding box center [366, 39] width 640 height 15
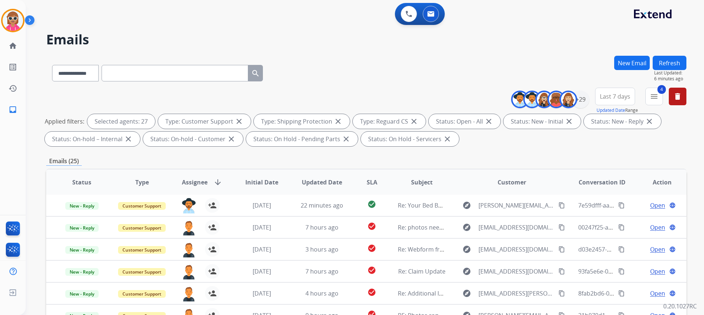
drag, startPoint x: 663, startPoint y: 64, endPoint x: 637, endPoint y: 59, distance: 26.4
click at [661, 63] on button "Refresh" at bounding box center [670, 63] width 34 height 14
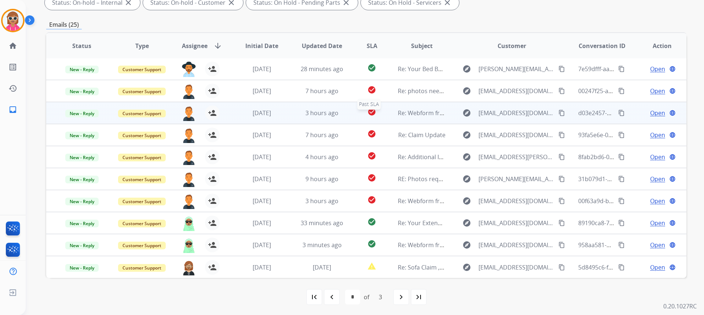
scroll to position [138, 0]
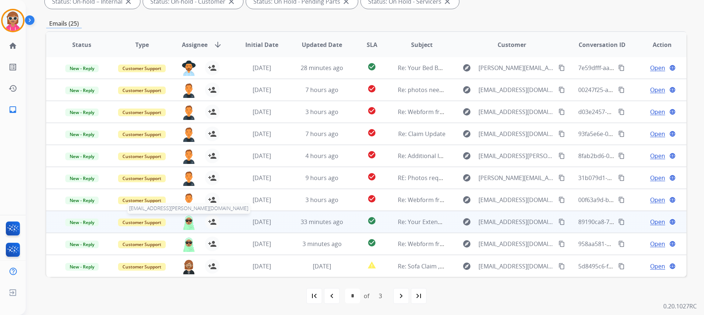
click at [191, 221] on img at bounding box center [189, 222] width 15 height 15
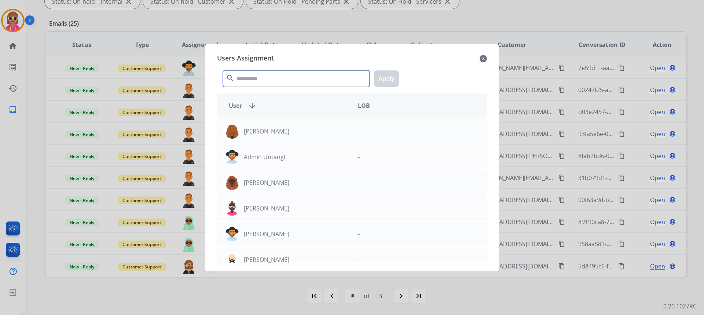
click at [256, 71] on input "text" at bounding box center [296, 78] width 147 height 17
click at [481, 61] on mat-icon "close" at bounding box center [483, 58] width 7 height 9
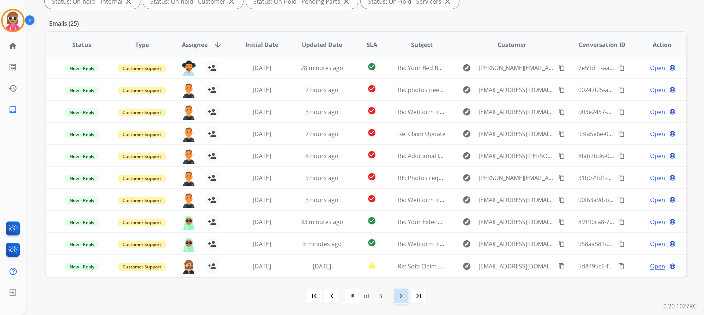
click at [404, 297] on mat-icon "navigate_next" at bounding box center [401, 296] width 9 height 9
select select "*"
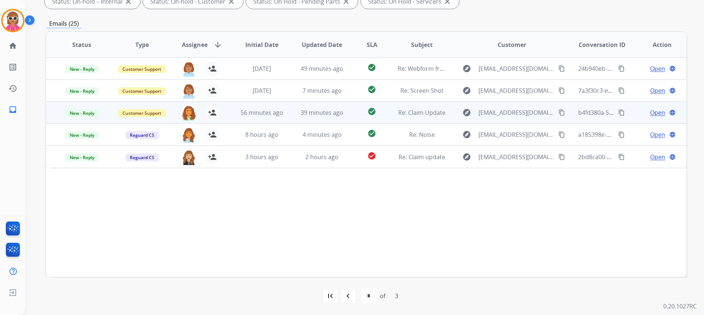
click at [618, 112] on mat-icon "content_copy" at bounding box center [621, 112] width 7 height 7
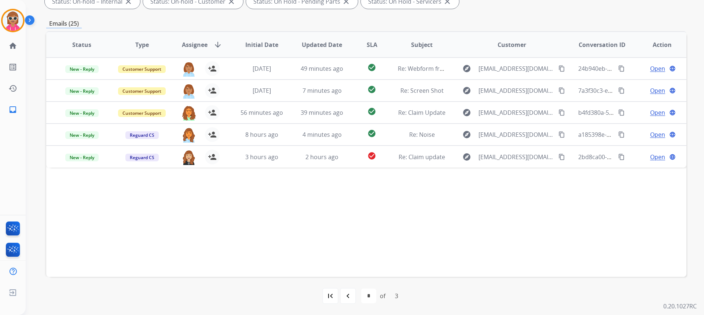
drag, startPoint x: 186, startPoint y: 218, endPoint x: 190, endPoint y: 204, distance: 14.9
click at [190, 205] on div "Status Type Assignee arrow_downward Initial Date Updated Date SLA Subject Custo…" at bounding box center [366, 154] width 640 height 246
click at [6, 29] on div at bounding box center [12, 20] width 23 height 23
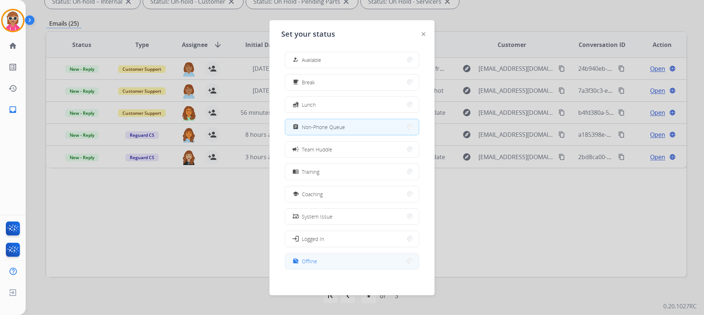
scroll to position [2, 0]
click at [350, 267] on div "work_off Offline" at bounding box center [352, 259] width 134 height 17
click at [316, 264] on button "work_off Offline" at bounding box center [351, 259] width 133 height 16
